Goal: Task Accomplishment & Management: Complete application form

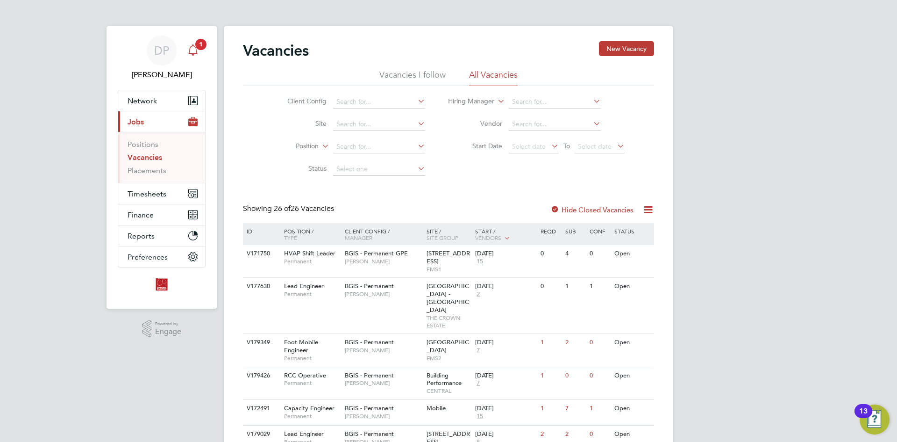
click at [198, 51] on icon "Main navigation" at bounding box center [192, 49] width 11 height 11
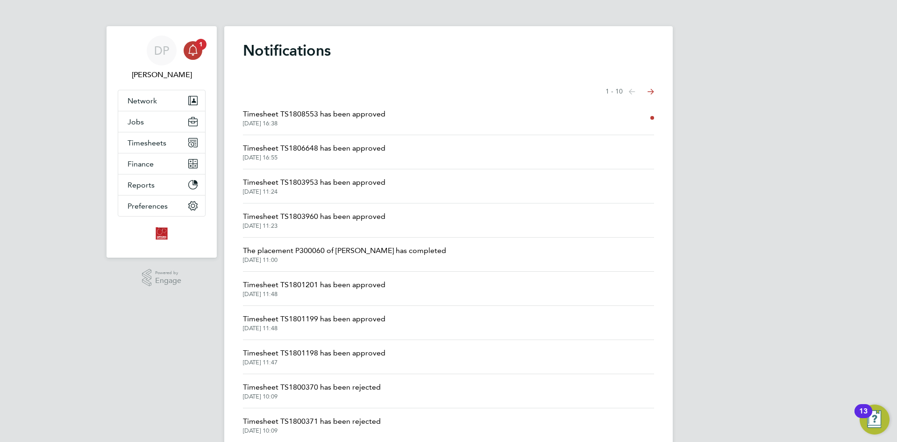
click at [328, 115] on span "Timesheet TS1808553 has been approved" at bounding box center [314, 113] width 143 height 11
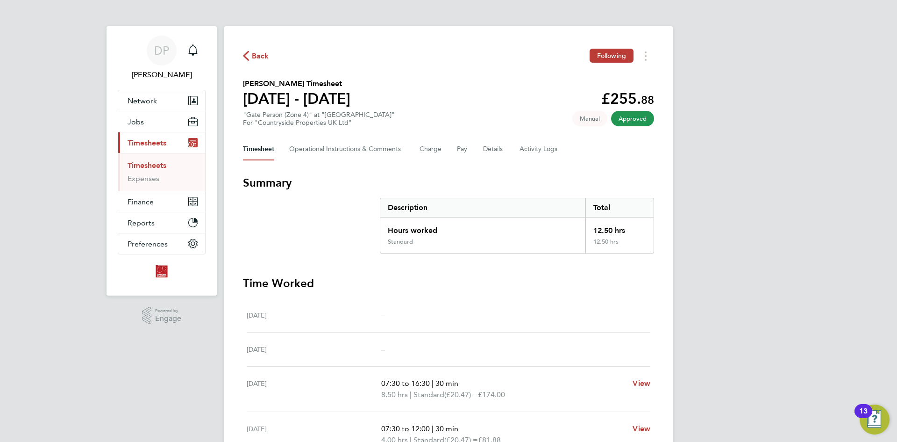
click at [154, 166] on link "Timesheets" at bounding box center [147, 165] width 39 height 9
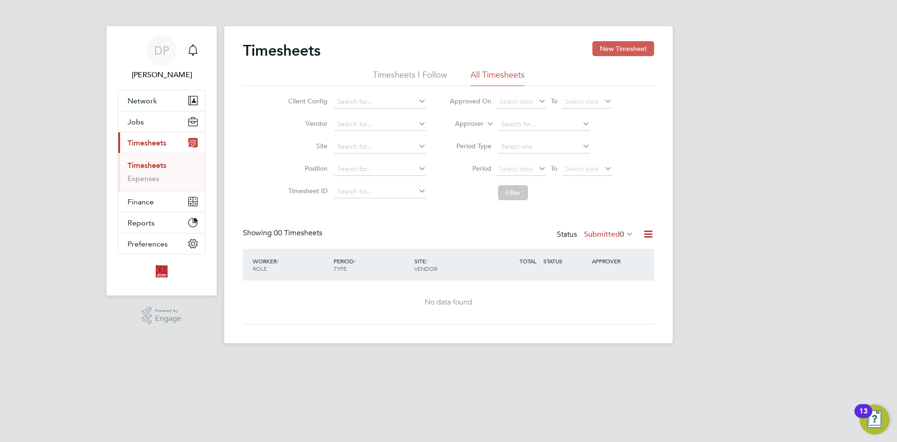
click at [615, 44] on button "New Timesheet" at bounding box center [624, 48] width 62 height 15
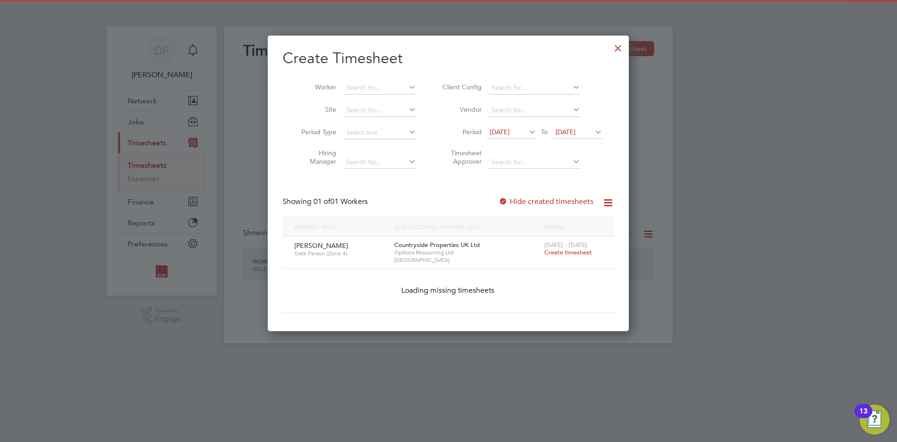
scroll to position [252, 362]
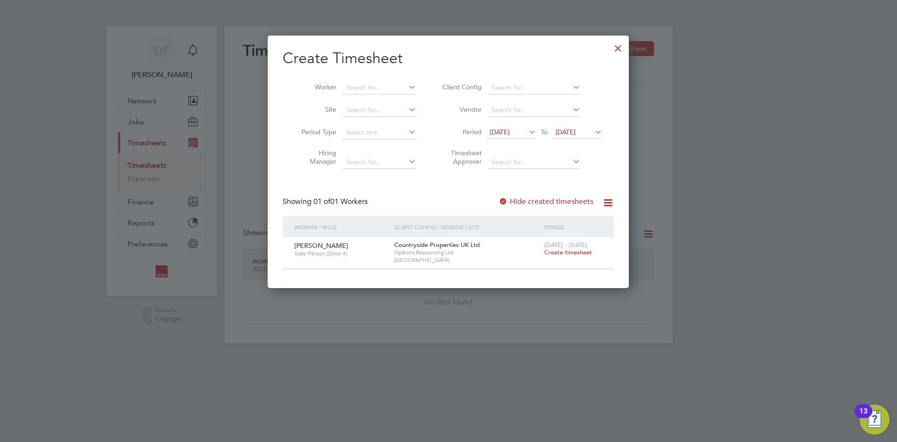
click at [576, 251] on span "Create timesheet" at bounding box center [568, 252] width 48 height 8
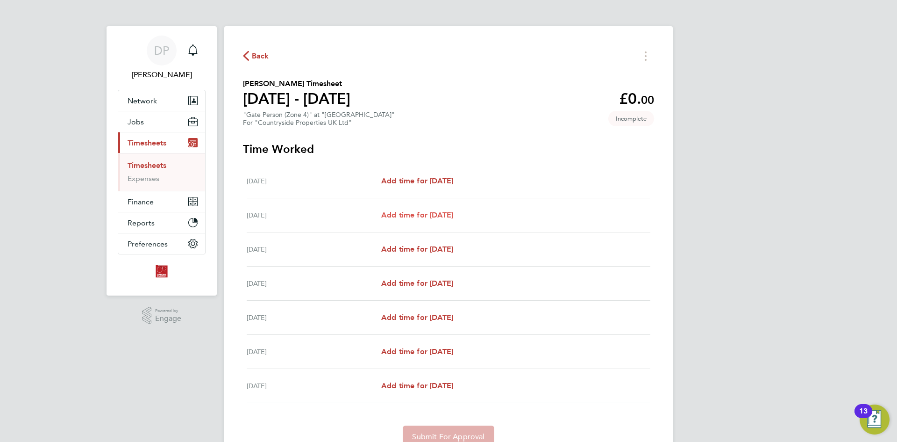
click at [424, 215] on span "Add time for [DATE]" at bounding box center [417, 214] width 72 height 9
select select "30"
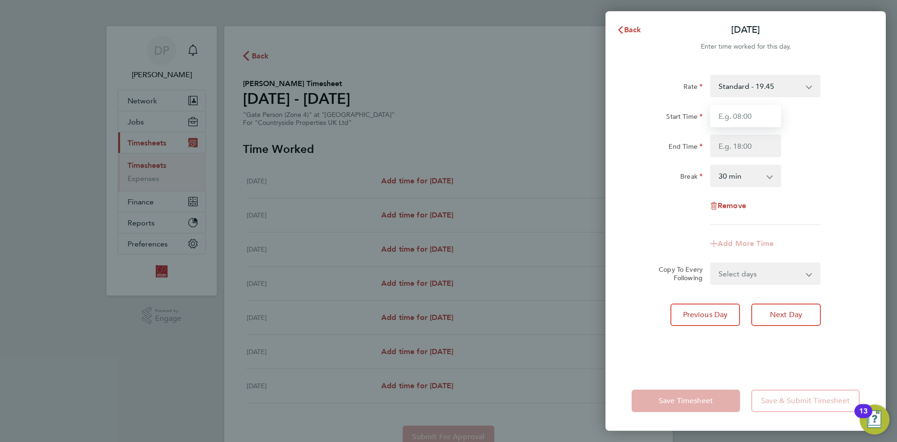
click at [754, 113] on input "Start Time" at bounding box center [745, 116] width 71 height 22
type input "07:30"
click at [752, 145] on input "End Time" at bounding box center [745, 146] width 71 height 22
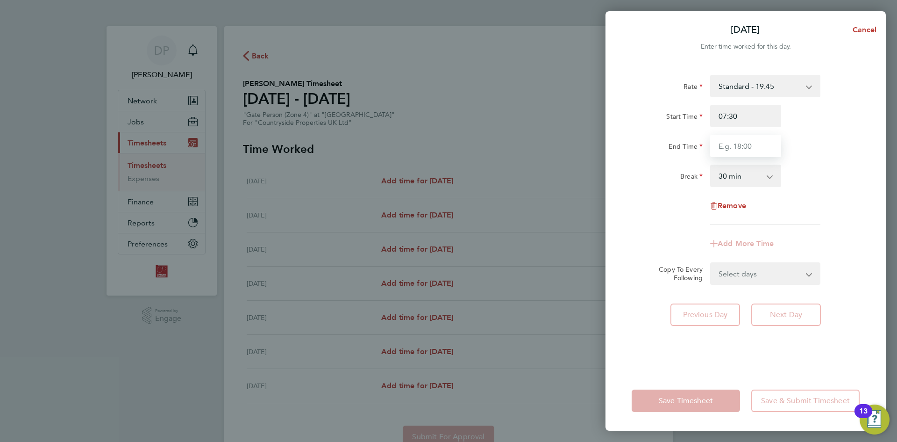
type input "17:00"
drag, startPoint x: 639, startPoint y: 257, endPoint x: 640, endPoint y: 262, distance: 5.3
click at [639, 258] on form "Rate Standard - 19.45 Start Time 07:30 End Time 17:00 Break 0 min 15 min 30 min…" at bounding box center [746, 180] width 228 height 210
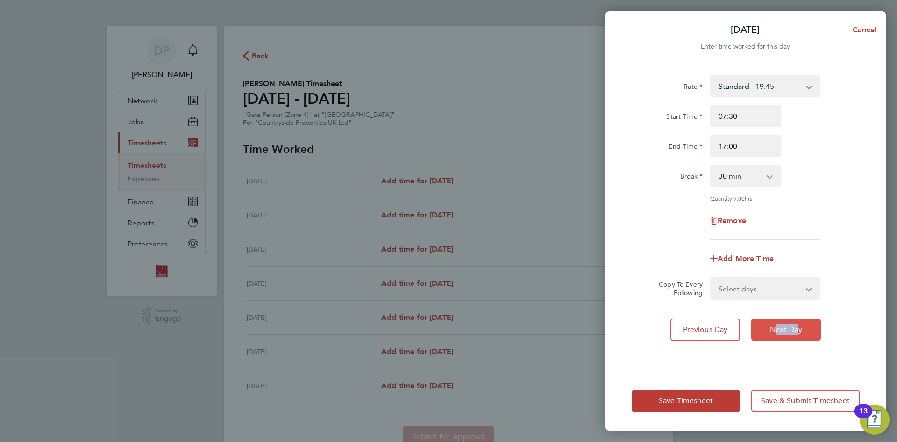
drag, startPoint x: 790, startPoint y: 316, endPoint x: 793, endPoint y: 324, distance: 8.9
click at [793, 324] on div "Rate Standard - 19.45 Start Time 07:30 End Time 17:00 Break 0 min 15 min 30 min…" at bounding box center [746, 217] width 280 height 307
click at [831, 172] on div "Break 0 min 15 min 30 min 45 min 60 min 75 min 90 min" at bounding box center [746, 176] width 236 height 22
click at [792, 331] on span "Next Day" at bounding box center [786, 329] width 32 height 9
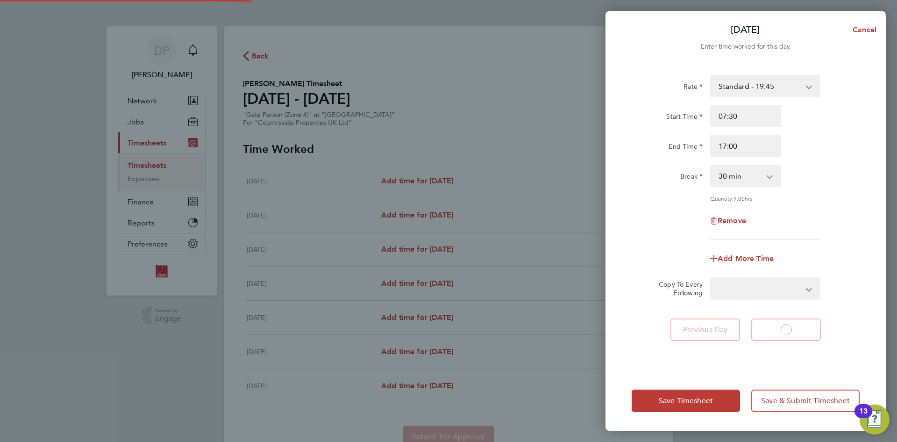
select select "30"
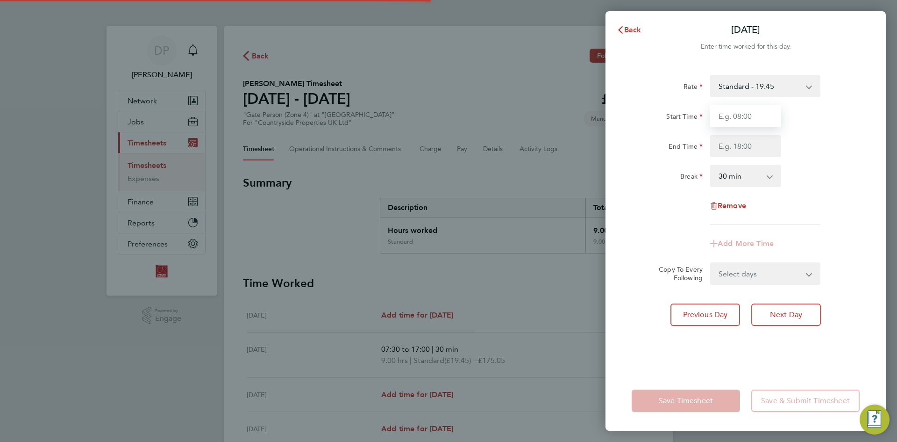
click at [748, 118] on input "Start Time" at bounding box center [745, 116] width 71 height 22
type input "07:30"
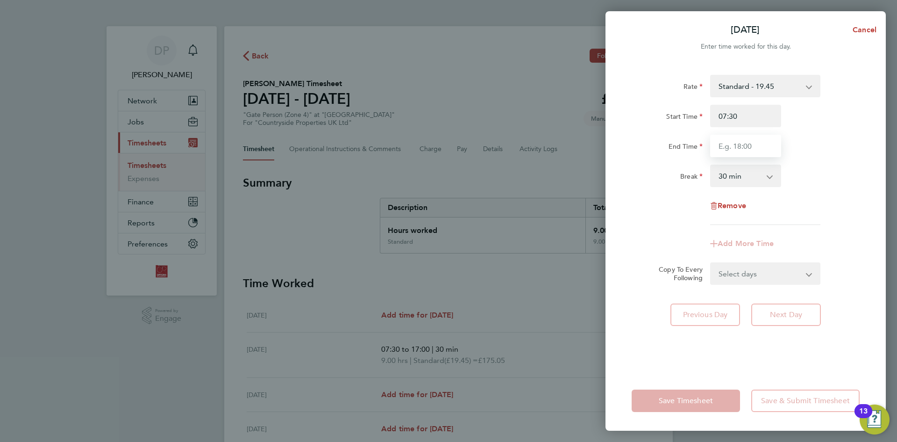
click at [750, 146] on input "End Time" at bounding box center [745, 146] width 71 height 22
type input "17:00"
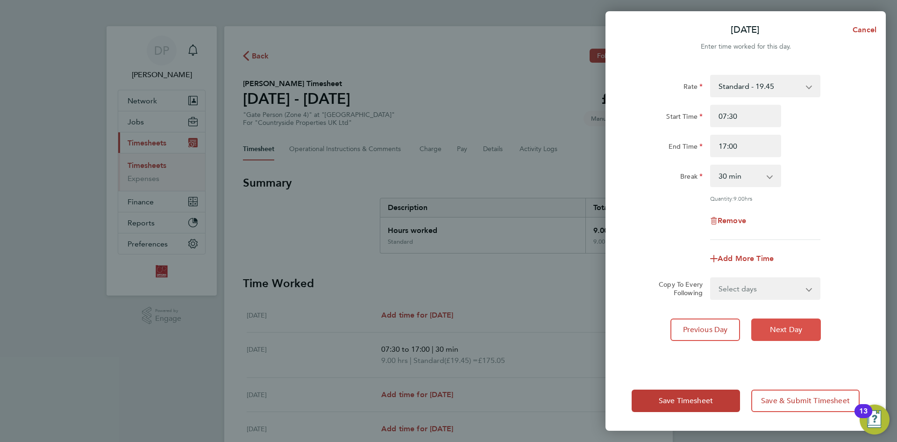
drag, startPoint x: 810, startPoint y: 366, endPoint x: 770, endPoint y: 322, distance: 59.6
click at [810, 360] on div "Rate Standard - 19.45 Start Time 07:30 End Time 17:00 Break 0 min 15 min 30 min…" at bounding box center [746, 217] width 280 height 307
click at [769, 322] on button "Next Day" at bounding box center [787, 329] width 70 height 22
select select "30"
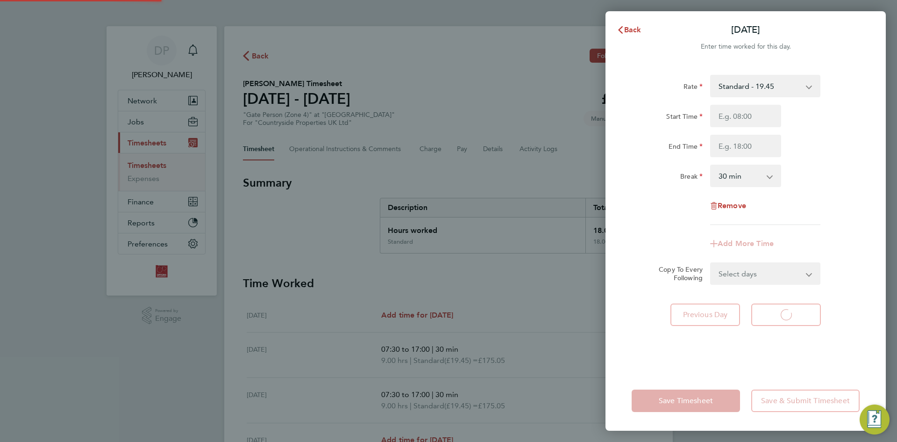
select select "30"
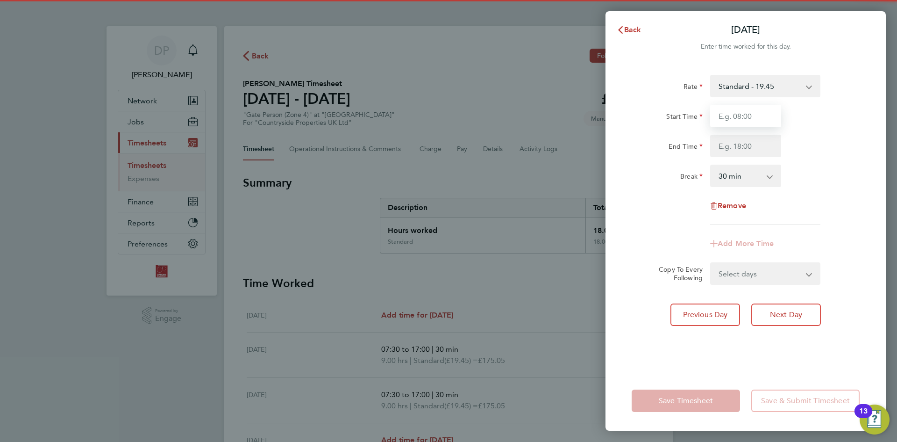
click at [748, 119] on input "Start Time" at bounding box center [745, 116] width 71 height 22
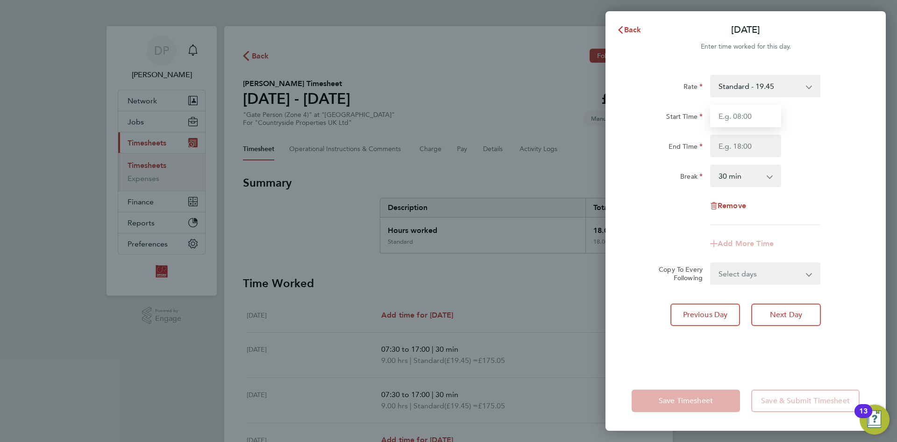
type input "07:30"
click at [739, 151] on input "End Time" at bounding box center [745, 146] width 71 height 22
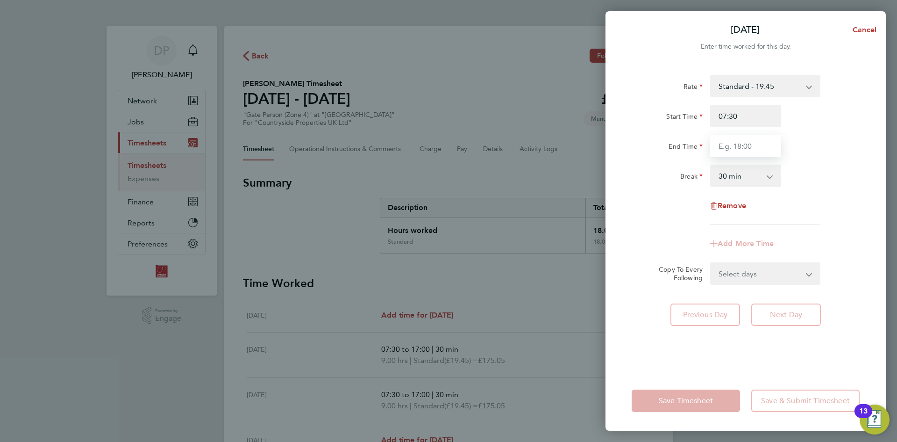
type input "17:00"
drag, startPoint x: 781, startPoint y: 349, endPoint x: 784, endPoint y: 335, distance: 13.8
click at [782, 349] on div "Rate Standard - 19.45 Start Time 07:30 End Time 17:00 Break 0 min 15 min 30 min…" at bounding box center [746, 217] width 280 height 307
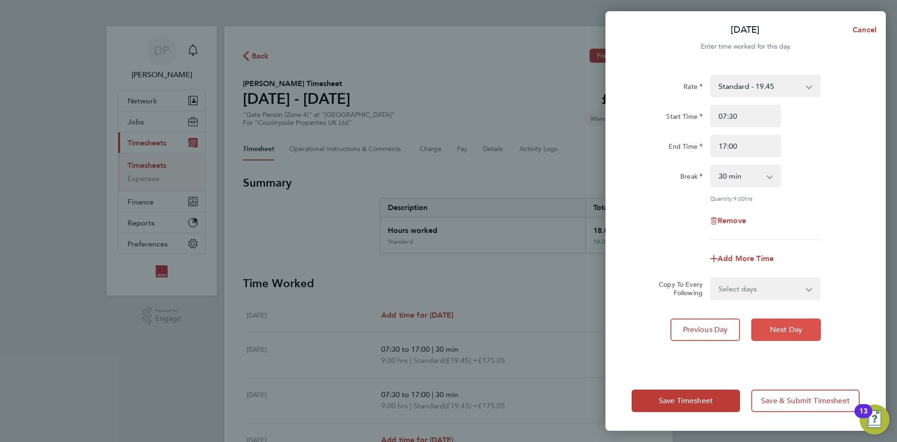
click at [787, 330] on span "Next Day" at bounding box center [786, 329] width 32 height 9
select select "30"
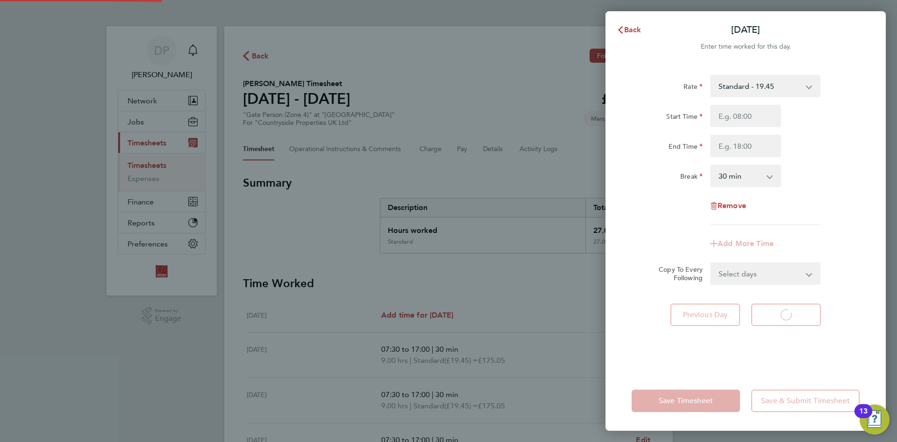
select select "30"
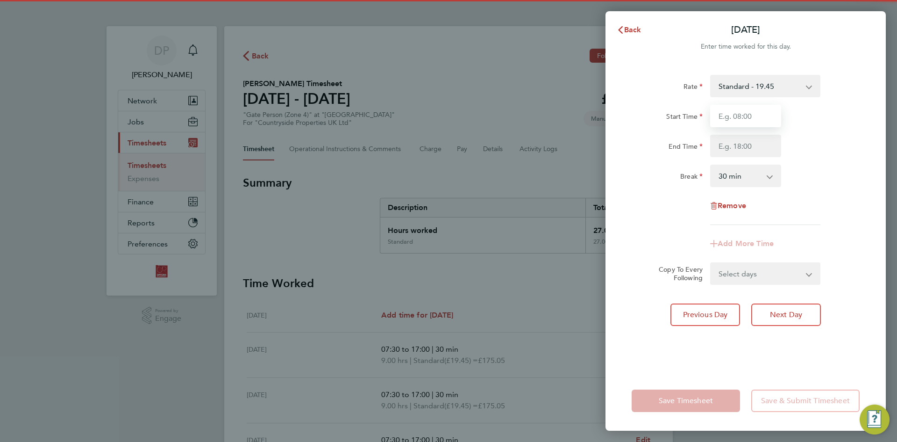
click at [749, 113] on input "Start Time" at bounding box center [745, 116] width 71 height 22
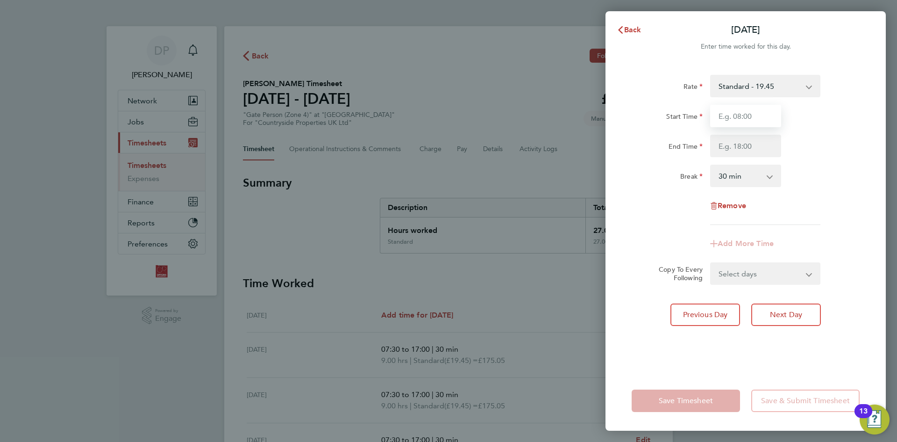
type input "07:30"
click at [746, 148] on input "End Time" at bounding box center [745, 146] width 71 height 22
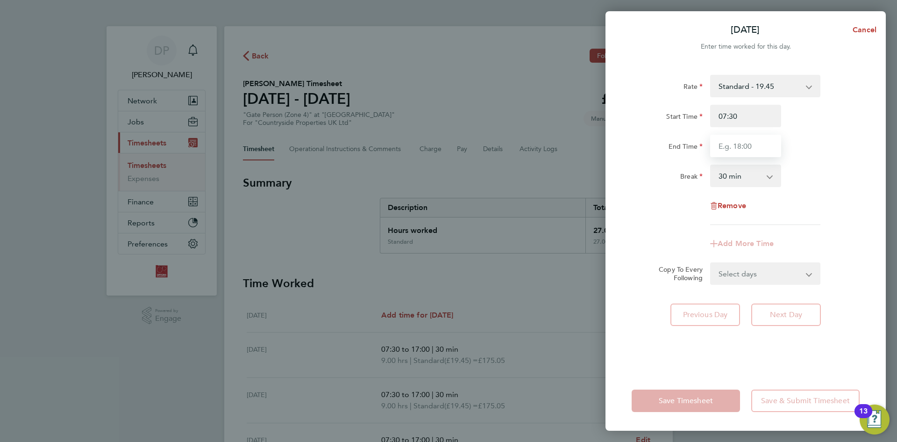
type input "17:00"
click at [774, 331] on div "Rate Standard - 19.45 Start Time 07:30 End Time 17:00 Break 0 min 15 min 30 min…" at bounding box center [746, 217] width 280 height 307
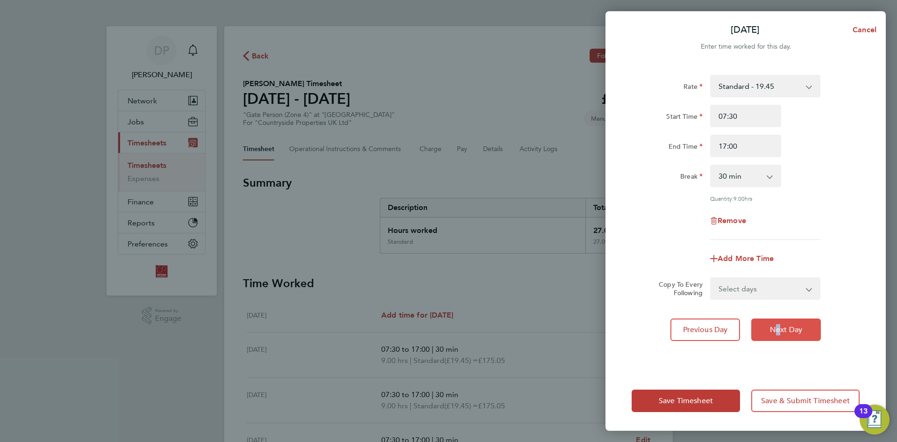
click at [785, 326] on span "Next Day" at bounding box center [786, 329] width 32 height 9
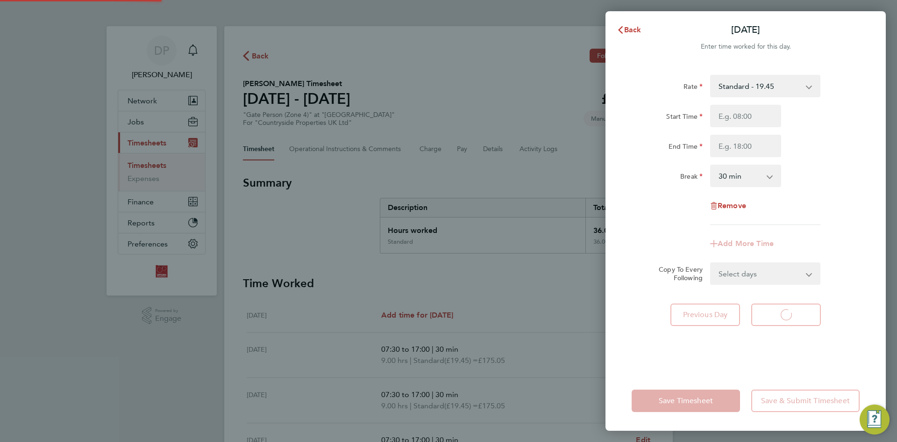
select select "30"
drag, startPoint x: 747, startPoint y: 150, endPoint x: 739, endPoint y: 114, distance: 37.2
click at [739, 114] on input "Start Time" at bounding box center [745, 116] width 71 height 22
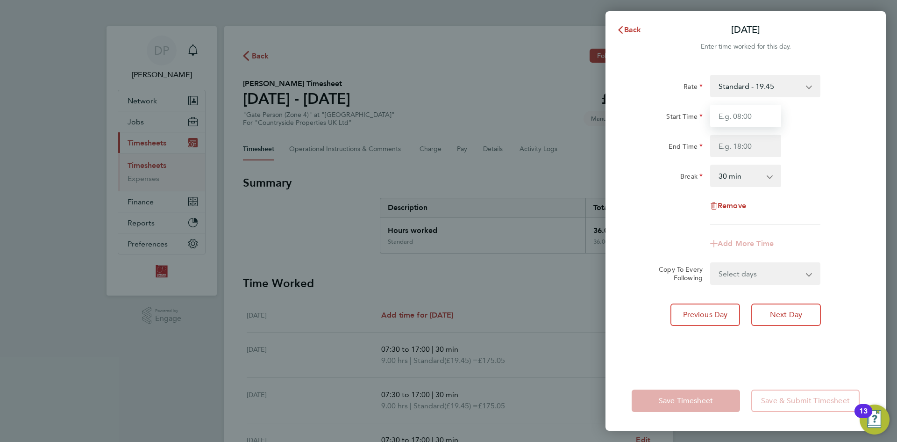
type input "07:30"
click at [745, 141] on input "End Time" at bounding box center [745, 146] width 71 height 22
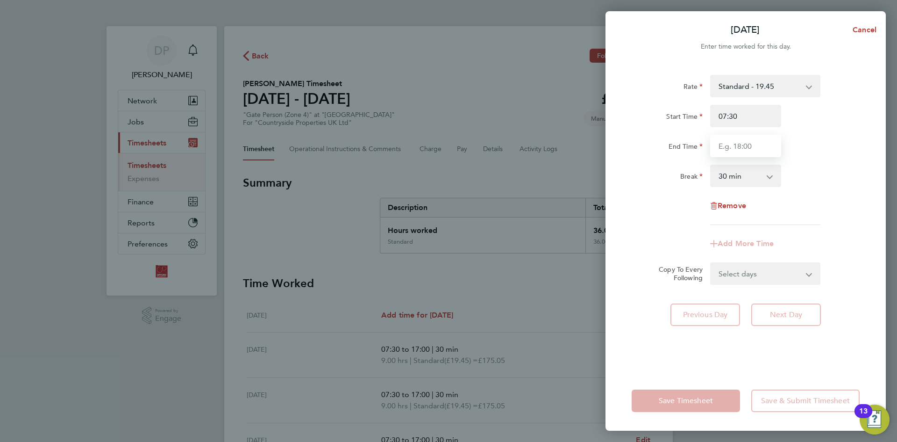
type input "17:00"
click at [860, 28] on span "Cancel" at bounding box center [863, 29] width 27 height 9
select select "30"
click at [628, 32] on span "Back" at bounding box center [632, 29] width 17 height 9
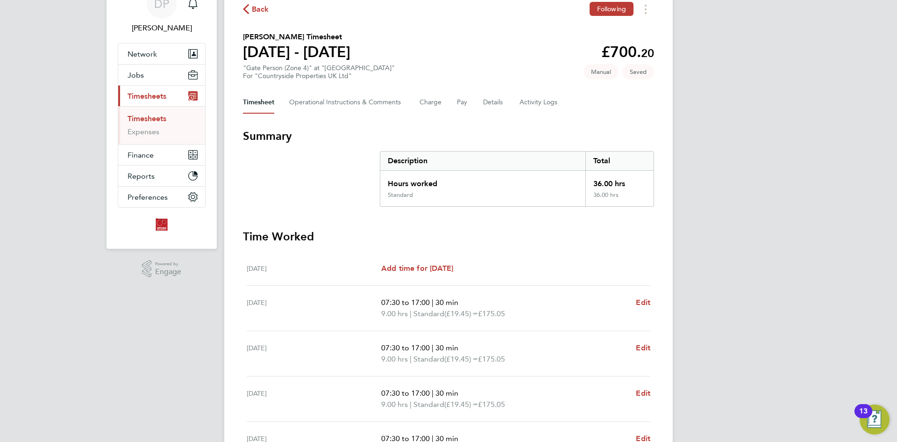
scroll to position [222, 0]
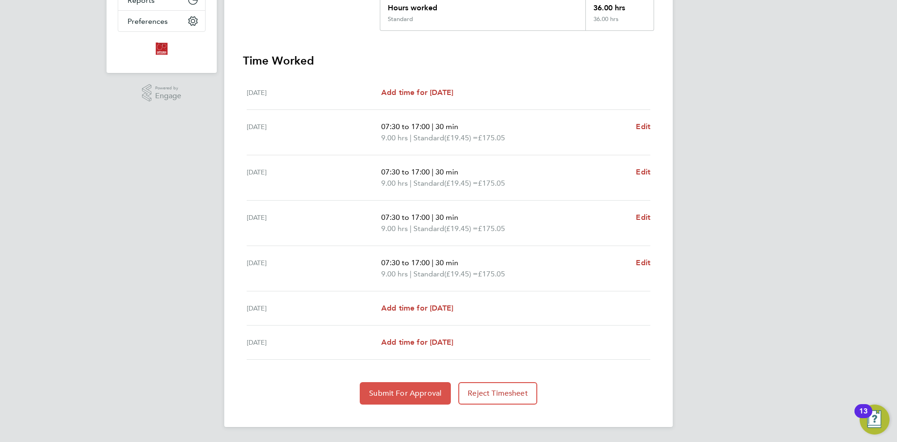
click at [398, 393] on span "Submit For Approval" at bounding box center [405, 392] width 72 height 9
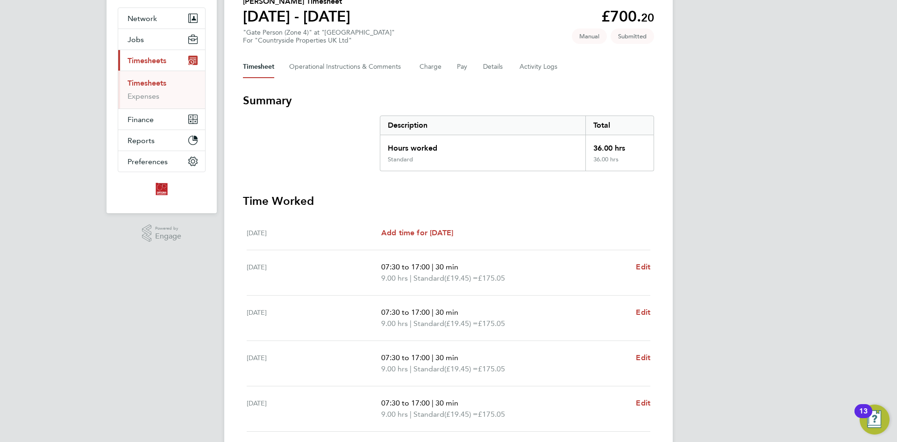
scroll to position [0, 0]
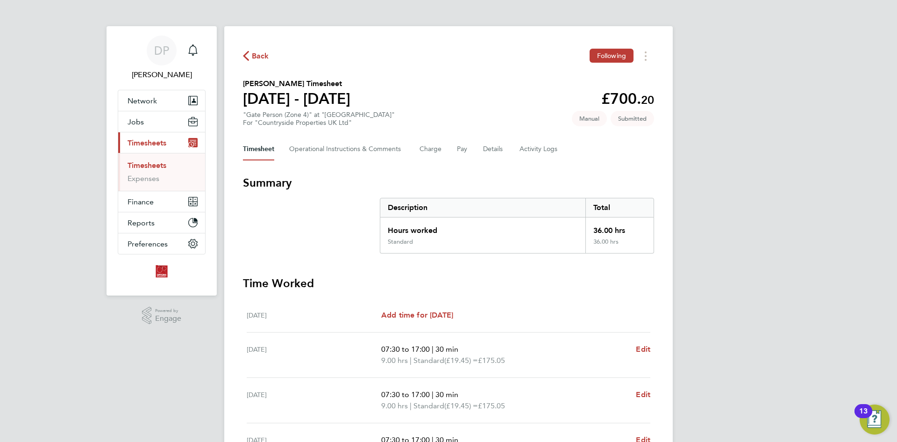
click at [143, 141] on span "Timesheets" at bounding box center [147, 142] width 39 height 9
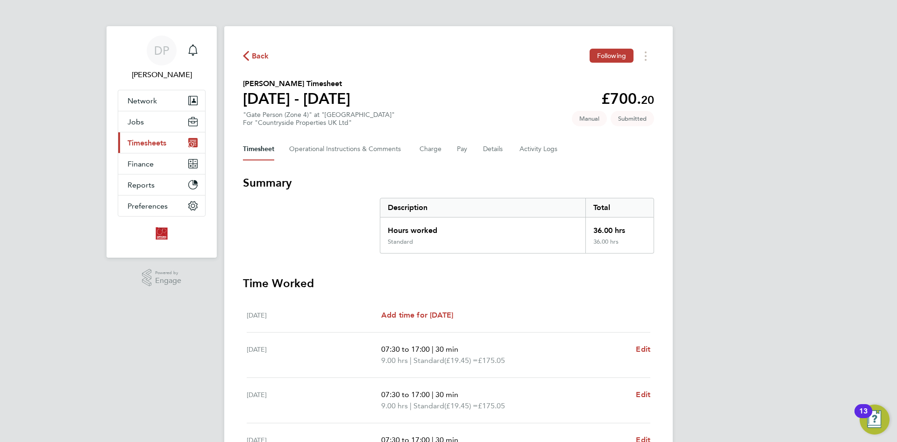
click at [139, 138] on span "Timesheets" at bounding box center [147, 142] width 39 height 9
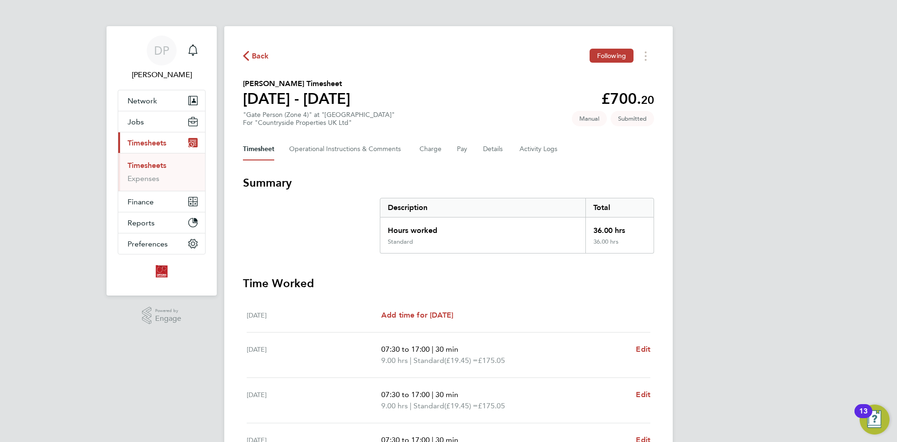
click at [157, 165] on link "Timesheets" at bounding box center [147, 165] width 39 height 9
